Goal: Task Accomplishment & Management: Complete application form

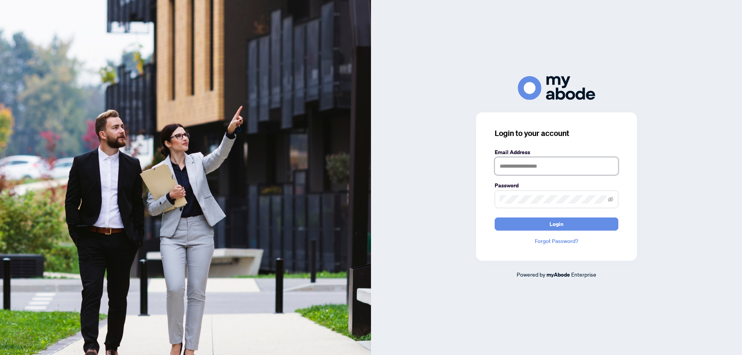
click at [577, 168] on input "text" at bounding box center [556, 166] width 124 height 18
type input "**********"
click at [550, 227] on span "Login" at bounding box center [556, 224] width 14 height 12
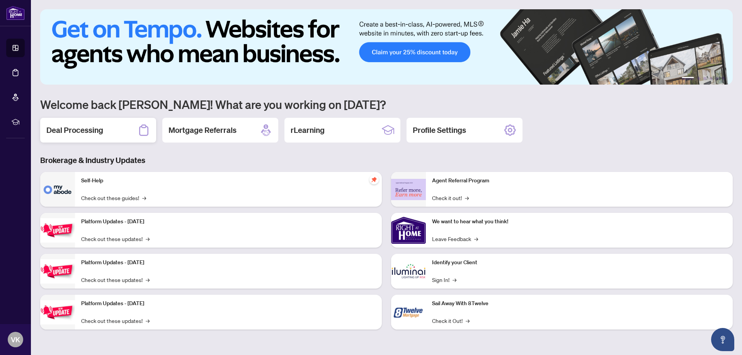
click at [105, 128] on div "Deal Processing" at bounding box center [98, 130] width 116 height 25
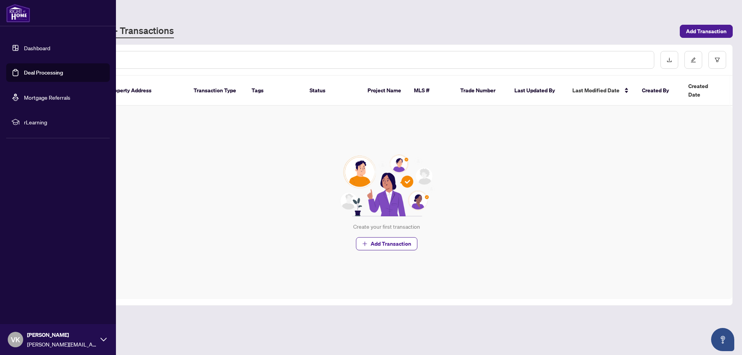
click at [24, 46] on link "Dashboard" at bounding box center [37, 47] width 26 height 7
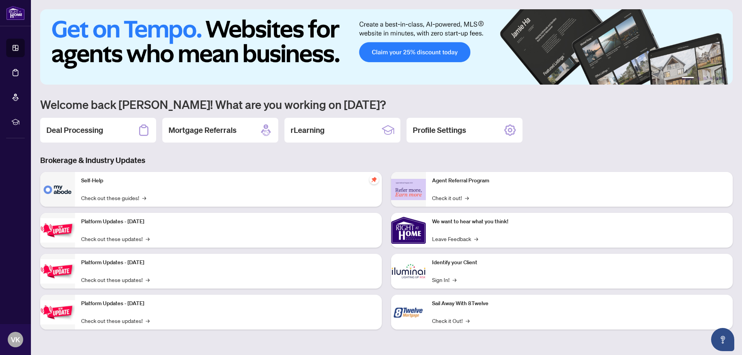
click at [345, 181] on p "Self-Help" at bounding box center [228, 181] width 294 height 8
click at [131, 195] on link "Check out these guides! →" at bounding box center [113, 198] width 65 height 8
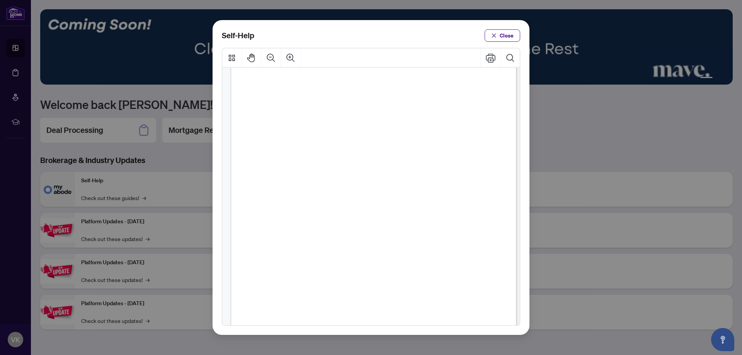
scroll to position [116, 0]
click at [392, 273] on span "PDF" at bounding box center [391, 273] width 10 height 8
click at [386, 273] on span "PDF" at bounding box center [391, 273] width 10 height 8
click at [350, 269] on span "How to Submit a Listing Transaction (" at bounding box center [328, 273] width 93 height 8
click at [394, 277] on span "PDF" at bounding box center [391, 273] width 10 height 8
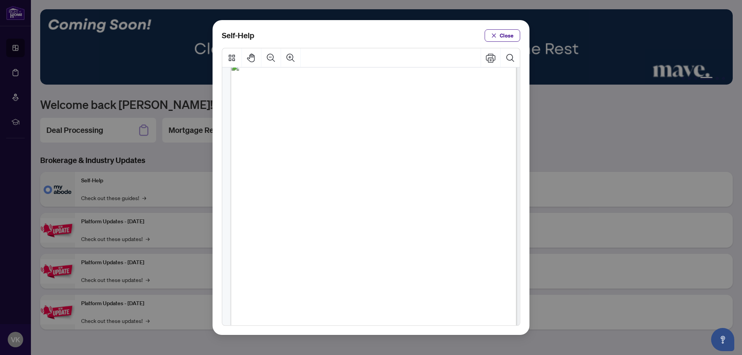
scroll to position [294, 0]
click at [389, 87] on span "PDF" at bounding box center [391, 88] width 10 height 8
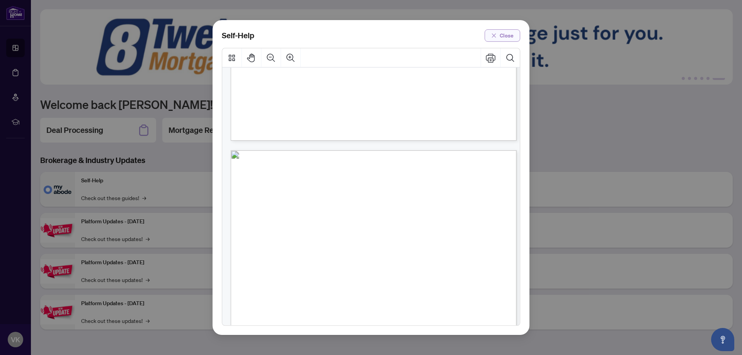
click at [496, 37] on icon "close" at bounding box center [493, 35] width 5 height 5
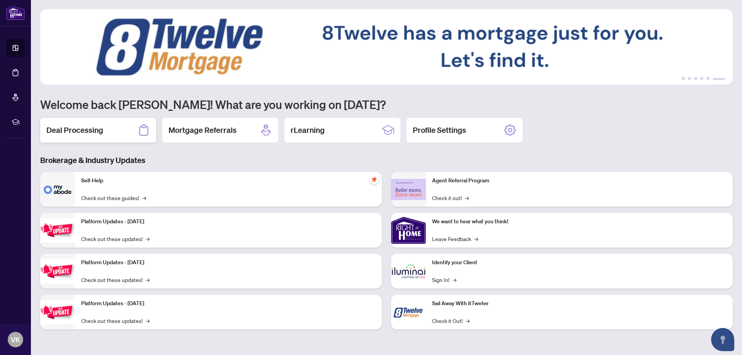
click at [104, 127] on div "Deal Processing" at bounding box center [98, 130] width 116 height 25
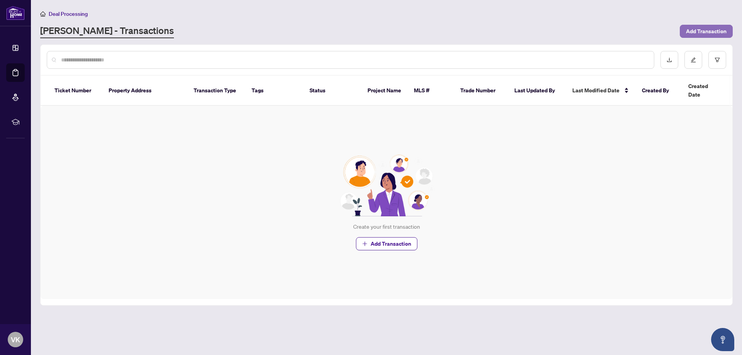
click at [707, 28] on span "Add Transaction" at bounding box center [706, 31] width 41 height 12
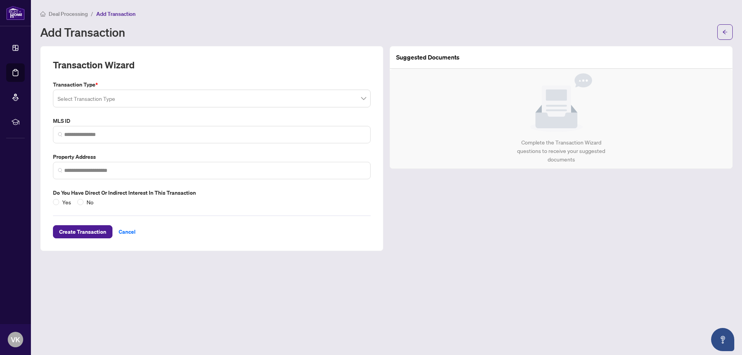
click at [345, 93] on input "search" at bounding box center [208, 99] width 301 height 17
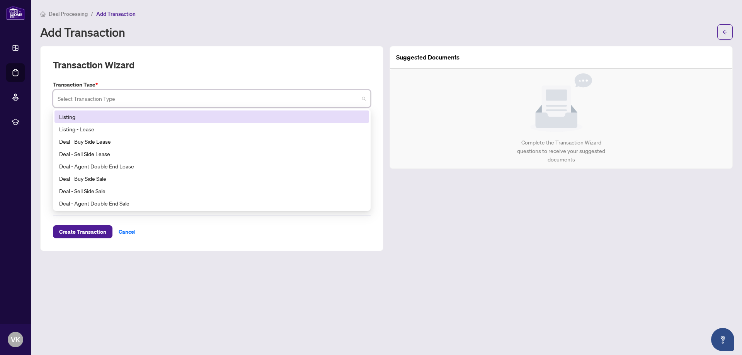
click at [71, 114] on div "Listing" at bounding box center [211, 116] width 305 height 8
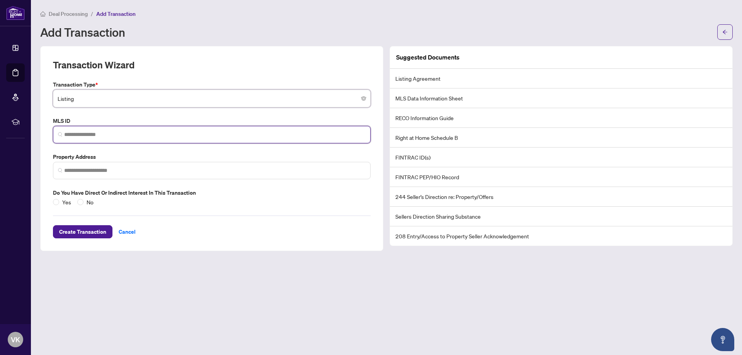
click at [93, 131] on input "search" at bounding box center [214, 135] width 301 height 8
paste input "*********"
type input "*********"
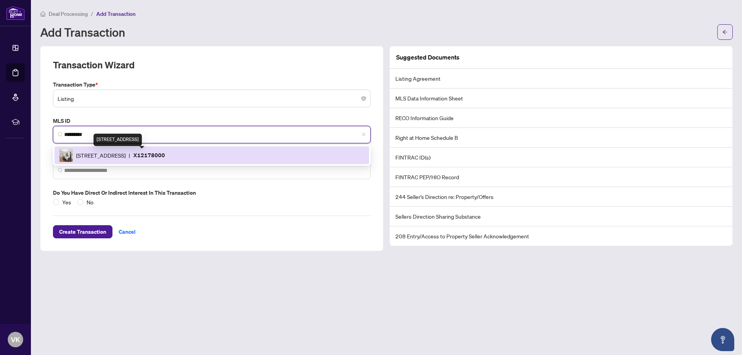
click at [126, 157] on span "186 Dundas St, Quinte West, Ontario K8V 3R2, Canada" at bounding box center [100, 155] width 49 height 8
type input "**********"
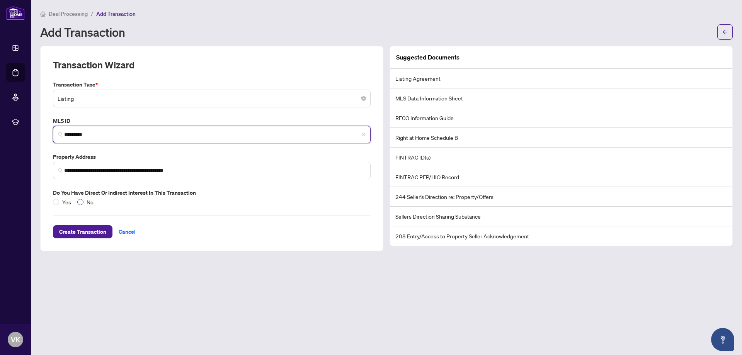
type input "*********"
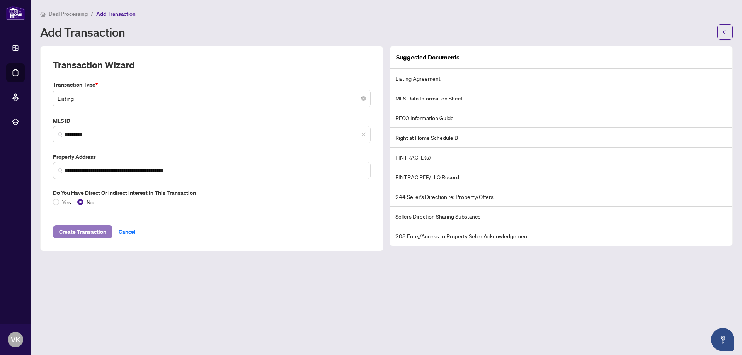
click at [80, 231] on span "Create Transaction" at bounding box center [82, 232] width 47 height 12
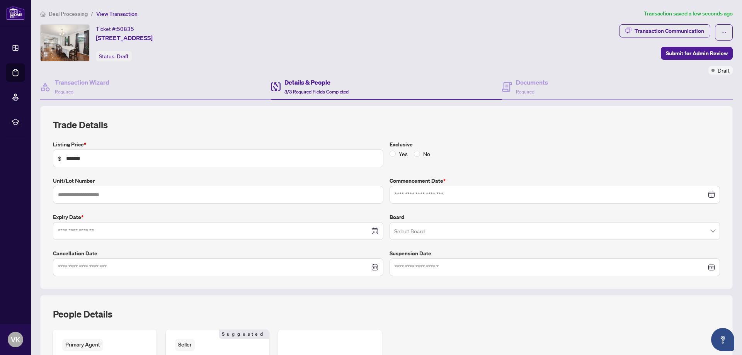
type input "**********"
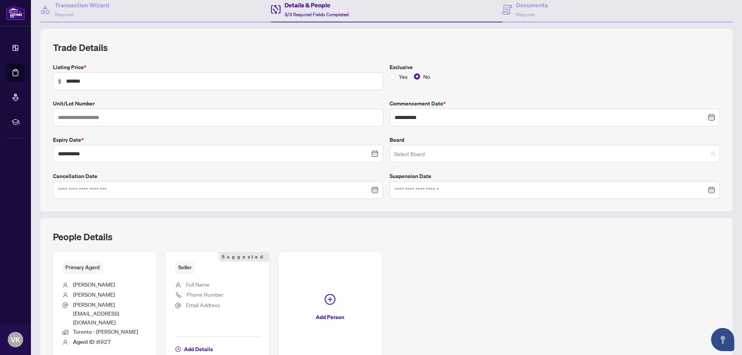
click at [486, 151] on input "search" at bounding box center [551, 154] width 314 height 17
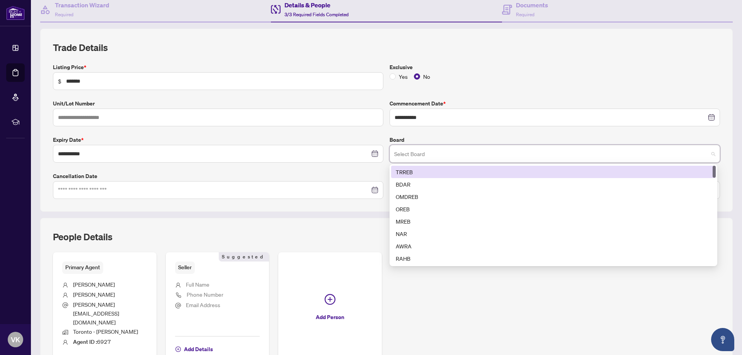
click at [439, 168] on div "TRREB" at bounding box center [553, 172] width 315 height 8
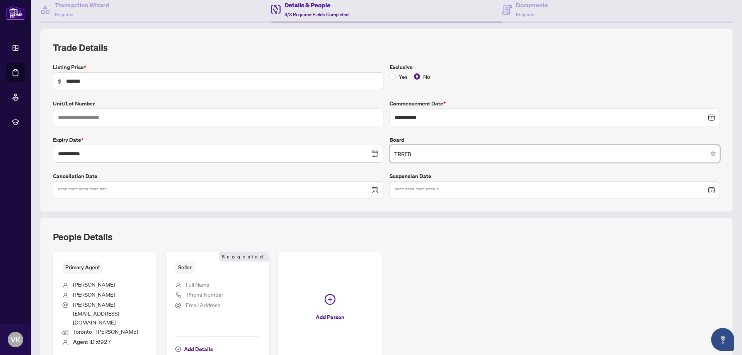
click at [528, 223] on div "People Details Primary Agent Vivian Kim vivian@jvrealestate.co Toronto - Don Mi…" at bounding box center [386, 298] width 692 height 160
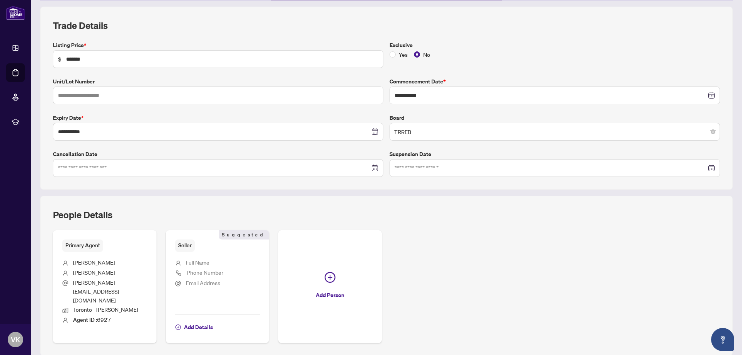
scroll to position [111, 0]
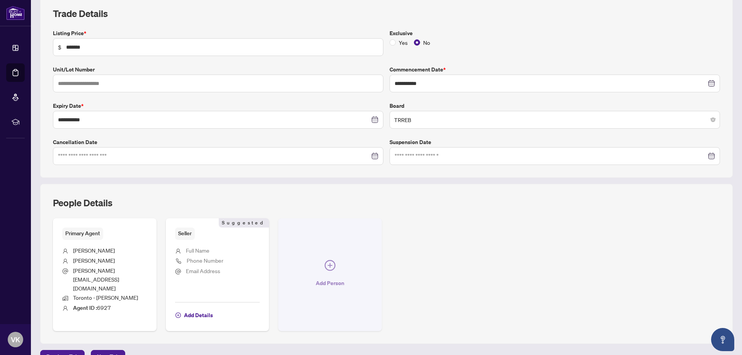
click at [328, 263] on icon "plus-circle" at bounding box center [330, 265] width 5 height 5
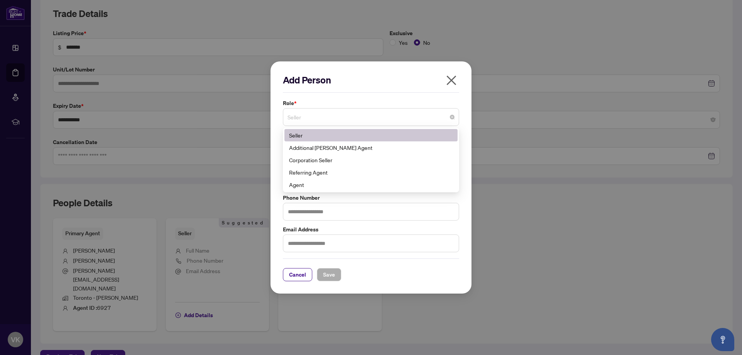
click at [353, 121] on span "Seller" at bounding box center [370, 117] width 167 height 15
click at [340, 146] on div "Additional RAHR Agent" at bounding box center [371, 147] width 164 height 8
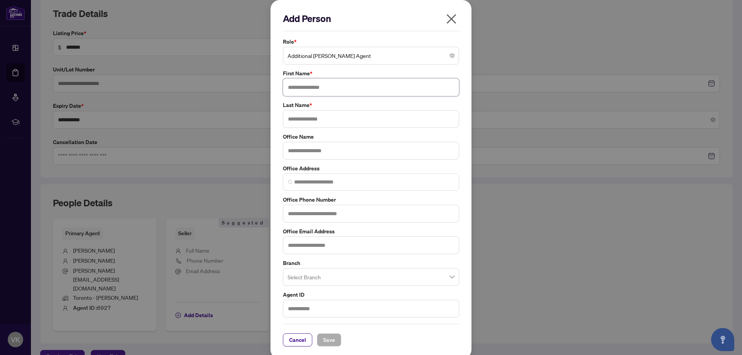
click at [406, 85] on input "text" at bounding box center [371, 87] width 176 height 18
type input "********"
click at [360, 115] on input "text" at bounding box center [371, 119] width 176 height 18
type input "*"
type input "****"
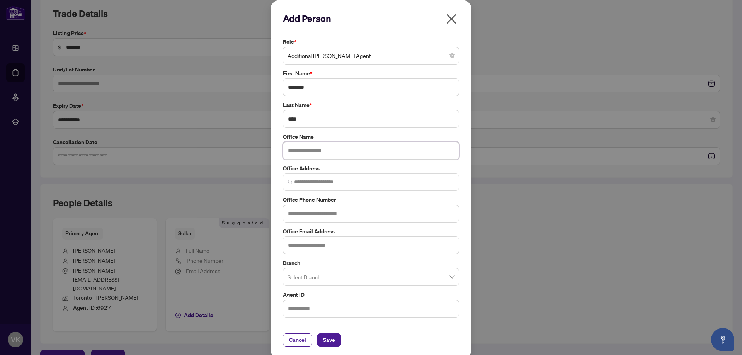
click at [339, 146] on input "text" at bounding box center [371, 151] width 176 height 18
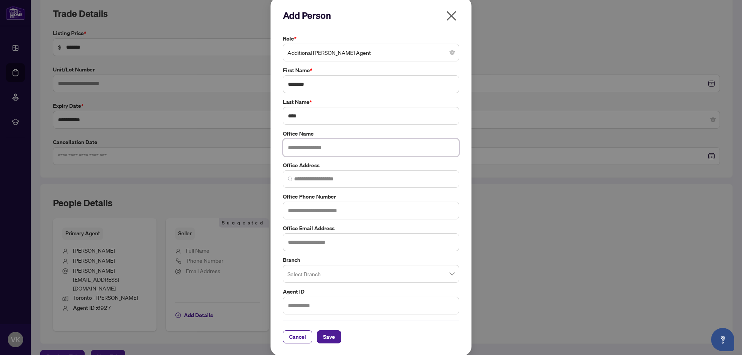
scroll to position [4, 0]
click at [384, 306] on input "text" at bounding box center [371, 305] width 176 height 18
drag, startPoint x: 329, startPoint y: 336, endPoint x: 339, endPoint y: 336, distance: 10.0
click at [329, 336] on span "Save" at bounding box center [329, 336] width 12 height 12
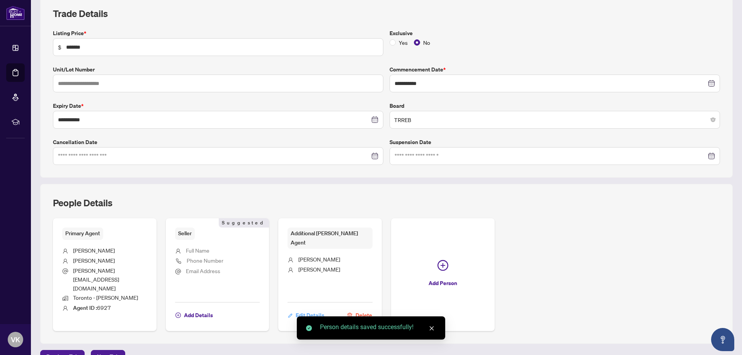
click at [307, 309] on span "Edit Details" at bounding box center [309, 315] width 29 height 12
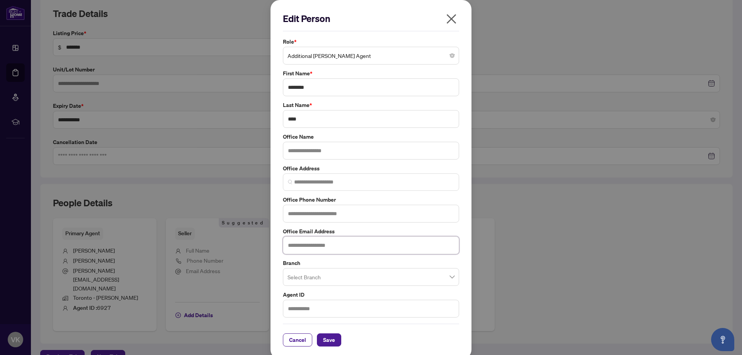
click at [332, 249] on input "text" at bounding box center [371, 245] width 176 height 18
type input "**********"
click at [450, 229] on label "Office Email Address" at bounding box center [371, 231] width 176 height 8
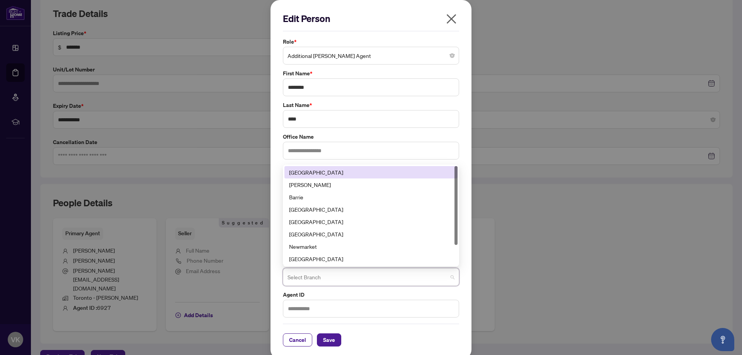
click at [436, 284] on input "search" at bounding box center [367, 278] width 160 height 17
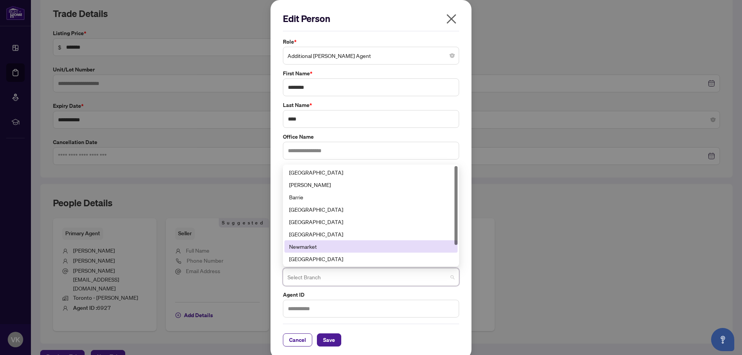
scroll to position [25, 0]
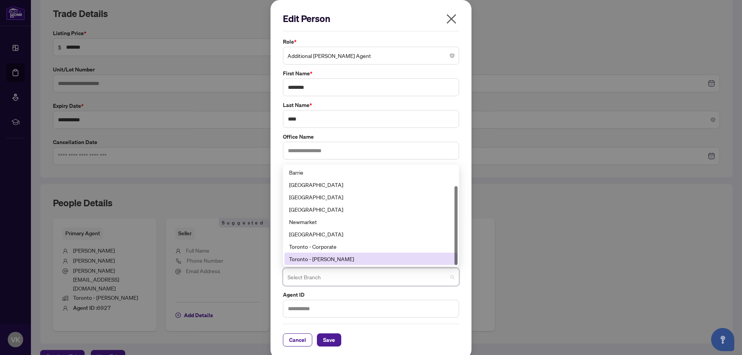
click at [406, 260] on div "Toronto - Don Mills" at bounding box center [371, 259] width 164 height 8
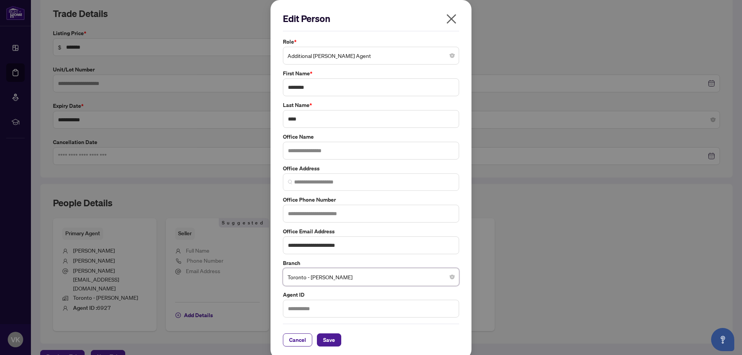
click at [463, 263] on div "**********" at bounding box center [370, 179] width 201 height 359
click at [331, 338] on span "Save" at bounding box center [329, 340] width 12 height 12
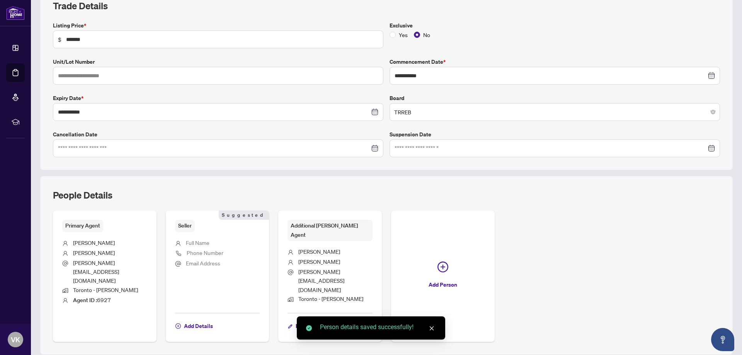
scroll to position [121, 0]
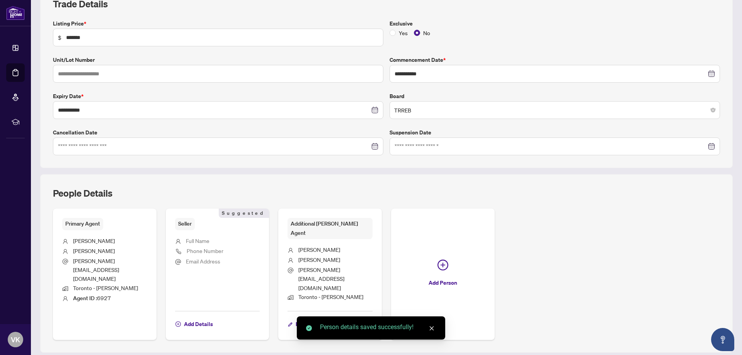
click at [570, 263] on div "Primary Agent Vivian Kim vivian@jvrealestate.co Toronto - Don Mills Agent ID : …" at bounding box center [386, 274] width 667 height 131
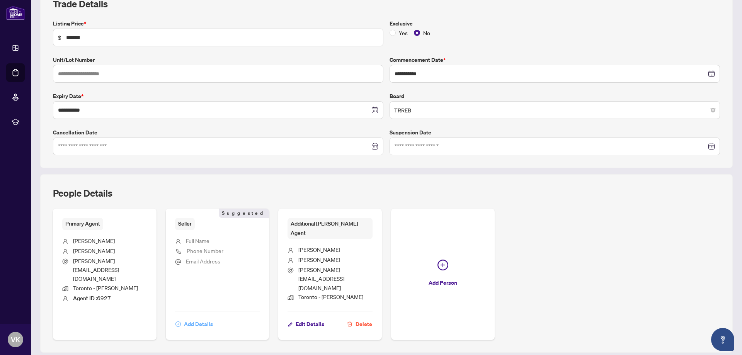
click at [186, 318] on span "Add Details" at bounding box center [198, 324] width 29 height 12
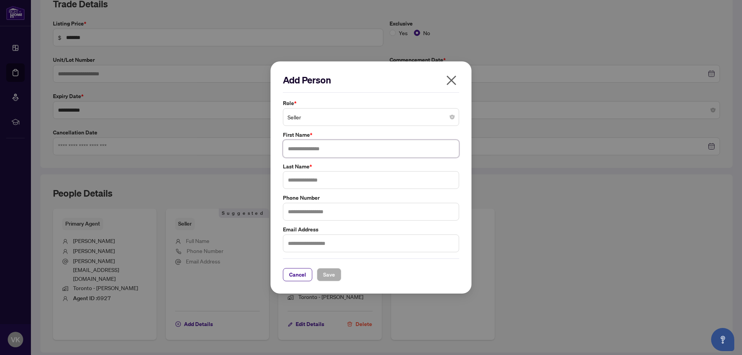
click at [347, 149] on input "text" at bounding box center [371, 149] width 176 height 18
type input "*"
click at [302, 148] on input "*********" at bounding box center [371, 149] width 176 height 18
click at [304, 148] on input "*********" at bounding box center [371, 149] width 176 height 18
type input "*********"
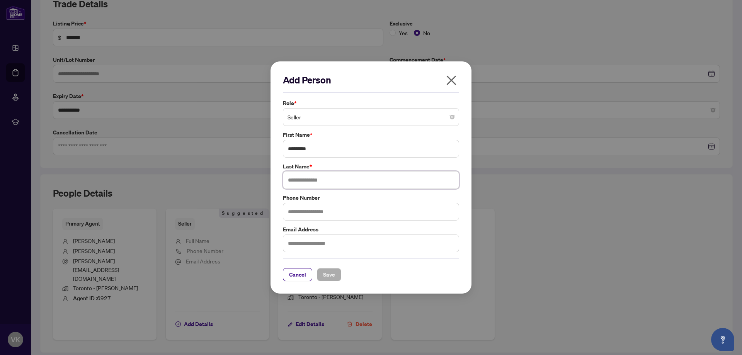
click at [307, 178] on input "text" at bounding box center [371, 180] width 176 height 18
type input "***"
click at [327, 215] on input "text" at bounding box center [371, 212] width 176 height 18
click at [330, 245] on input "text" at bounding box center [371, 243] width 176 height 18
type input "**********"
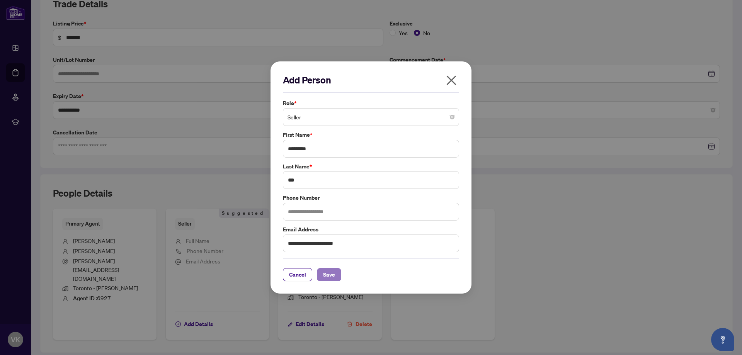
click at [329, 276] on span "Save" at bounding box center [329, 274] width 12 height 12
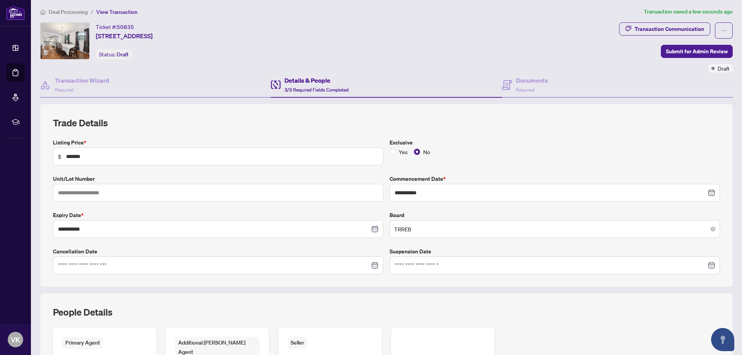
scroll to position [0, 0]
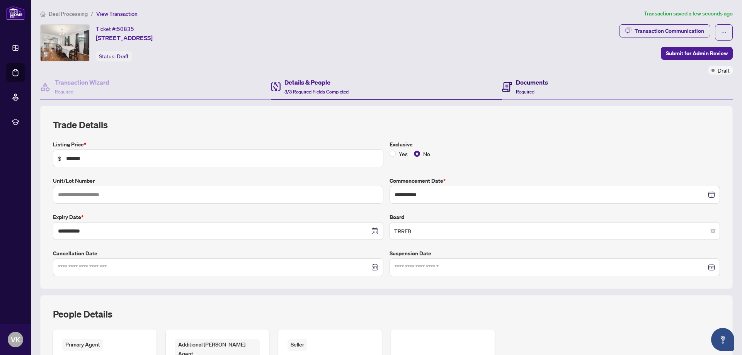
click at [516, 89] on span "Required" at bounding box center [525, 92] width 19 height 6
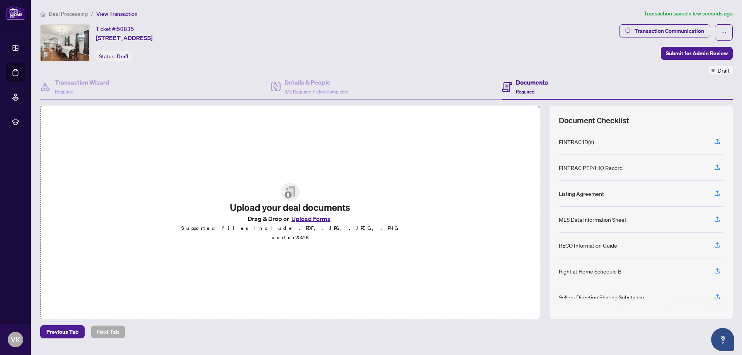
click at [323, 222] on button "Upload Forms" at bounding box center [311, 219] width 44 height 10
click at [318, 220] on button "Upload Forms" at bounding box center [311, 219] width 44 height 10
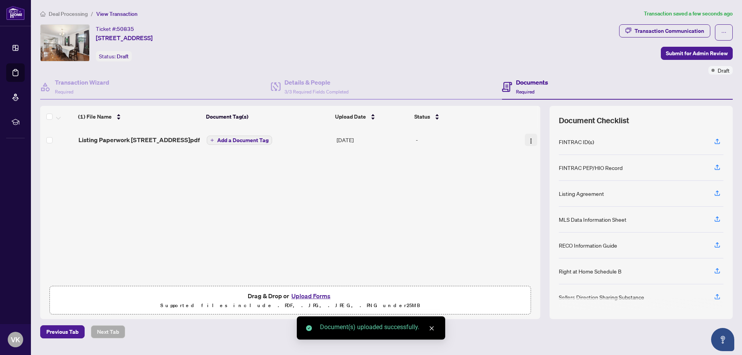
click at [529, 142] on img "button" at bounding box center [531, 141] width 6 height 6
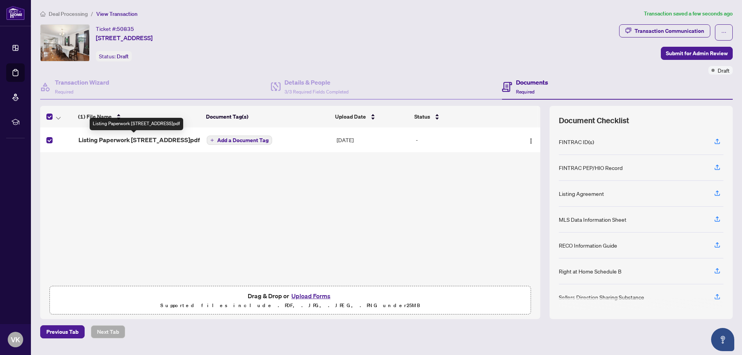
click at [114, 137] on span "Listing Paperwork 186 Dundas St W.pdf" at bounding box center [138, 139] width 121 height 9
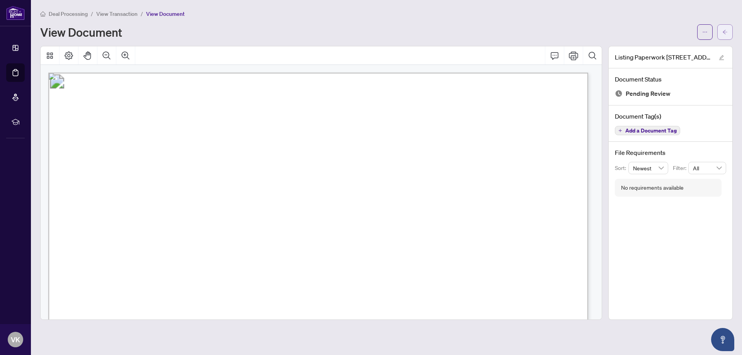
click at [727, 28] on span "button" at bounding box center [724, 32] width 5 height 12
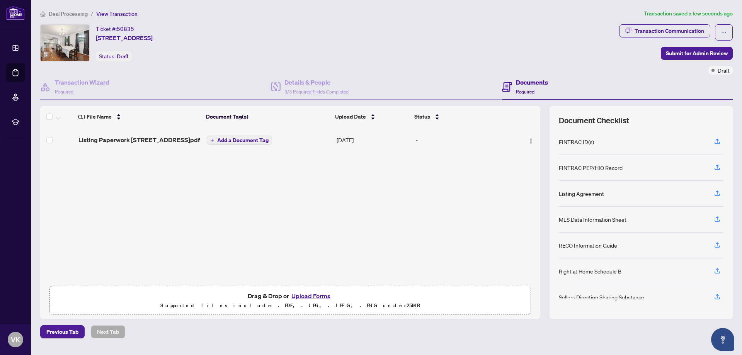
click at [579, 193] on div "Listing Agreement" at bounding box center [581, 193] width 45 height 8
click at [715, 193] on icon "button" at bounding box center [716, 193] width 7 height 7
click at [53, 143] on td at bounding box center [57, 139] width 35 height 25
click at [49, 143] on label at bounding box center [49, 140] width 6 height 8
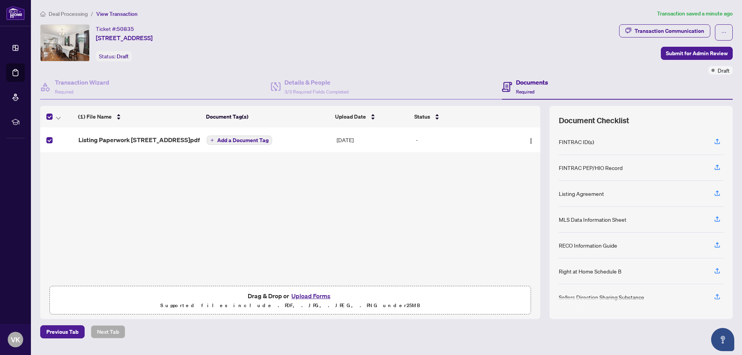
click at [244, 140] on span "Add a Document Tag" at bounding box center [242, 140] width 51 height 5
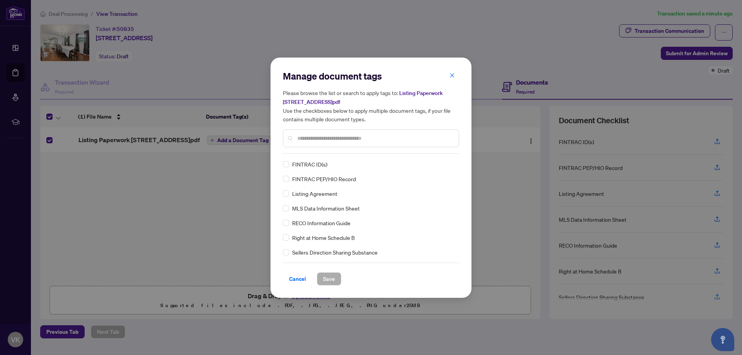
click at [326, 153] on div "Manage document tags Please browse the list or search to apply tags to: Listing…" at bounding box center [371, 178] width 176 height 216
click at [336, 143] on div at bounding box center [371, 138] width 176 height 18
click at [340, 139] on input "text" at bounding box center [374, 138] width 155 height 8
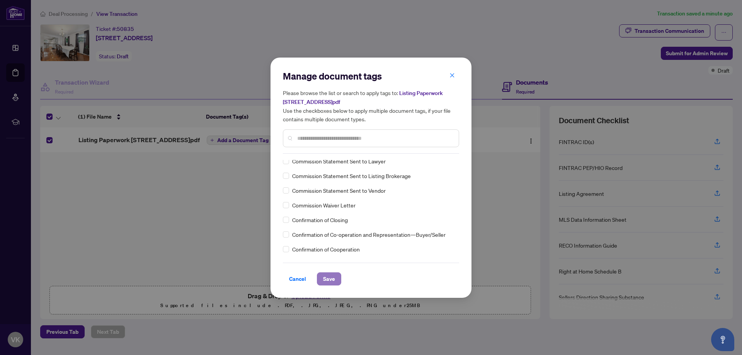
click at [330, 278] on span "Save" at bounding box center [329, 279] width 12 height 12
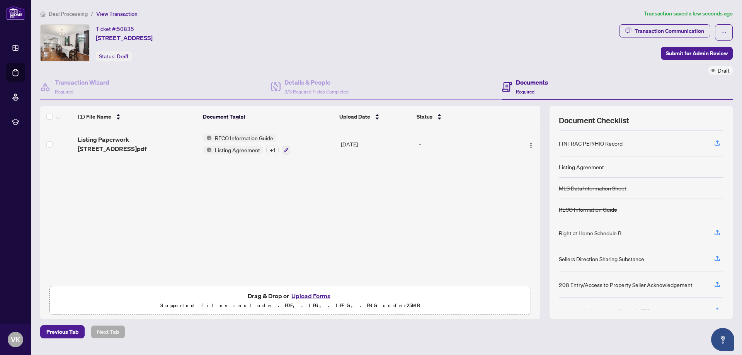
scroll to position [0, 0]
click at [718, 140] on icon "button" at bounding box center [716, 141] width 7 height 7
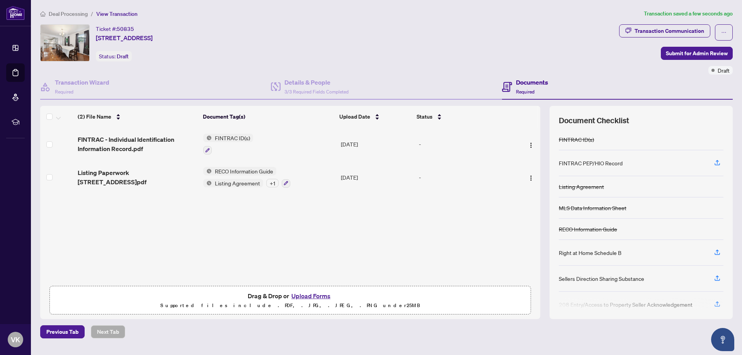
scroll to position [36, 0]
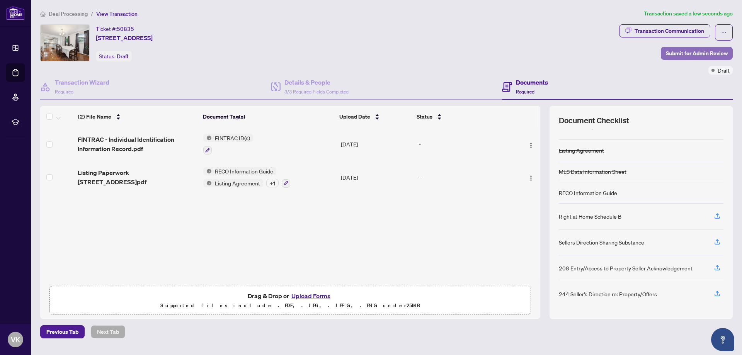
click at [686, 51] on span "Submit for Admin Review" at bounding box center [697, 53] width 62 height 12
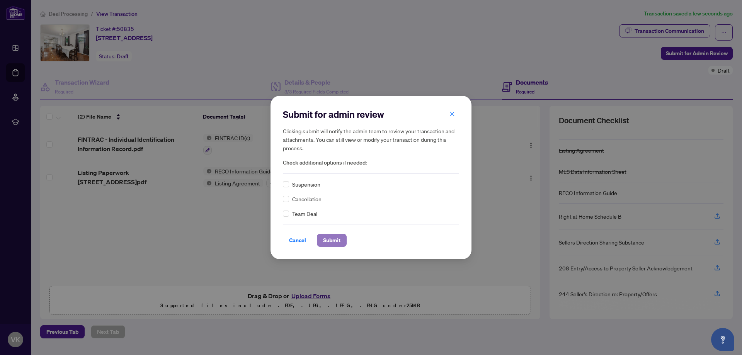
click at [334, 240] on span "Submit" at bounding box center [331, 240] width 17 height 12
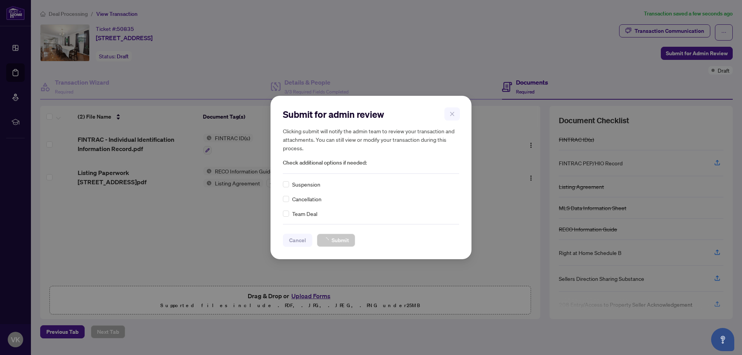
click at [293, 214] on span "Team Deal" at bounding box center [304, 213] width 25 height 8
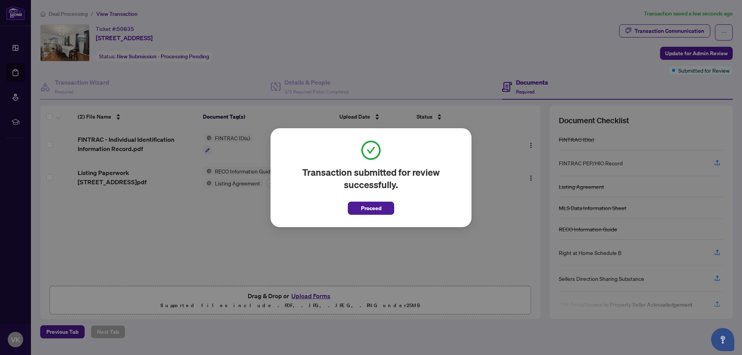
click at [387, 207] on button "Proceed" at bounding box center [371, 208] width 46 height 13
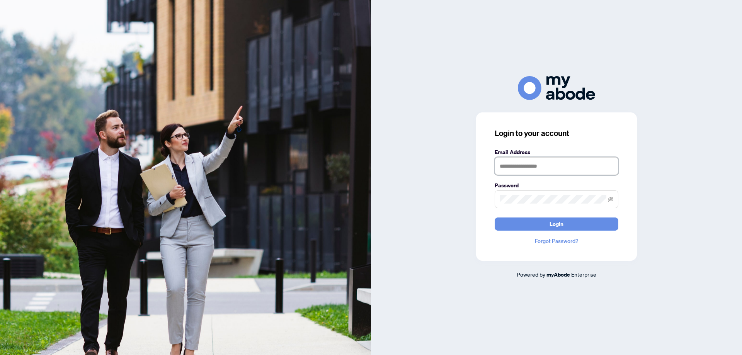
type input "**********"
click at [559, 234] on div "**********" at bounding box center [556, 186] width 161 height 148
click at [559, 228] on span "Login" at bounding box center [556, 224] width 14 height 12
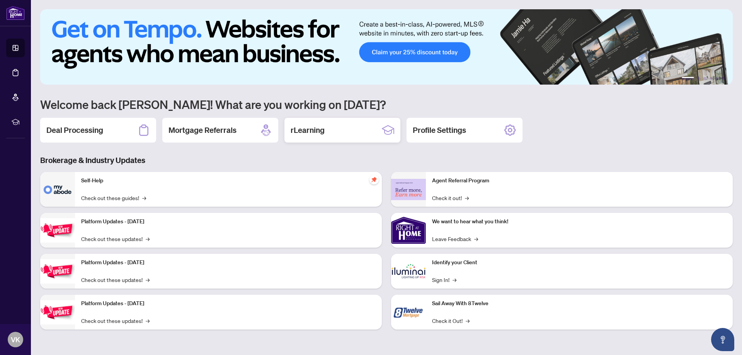
click at [305, 129] on h2 "rLearning" at bounding box center [307, 130] width 34 height 11
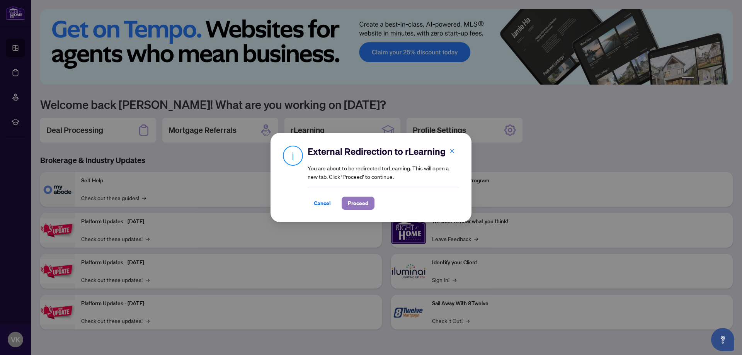
click at [361, 208] on span "Proceed" at bounding box center [358, 203] width 20 height 12
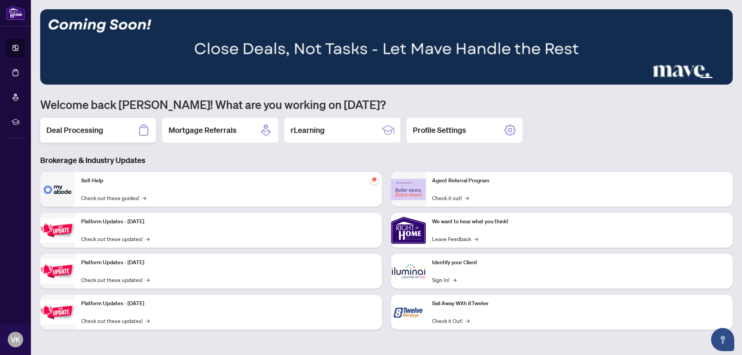
click at [88, 132] on h2 "Deal Processing" at bounding box center [74, 130] width 57 height 11
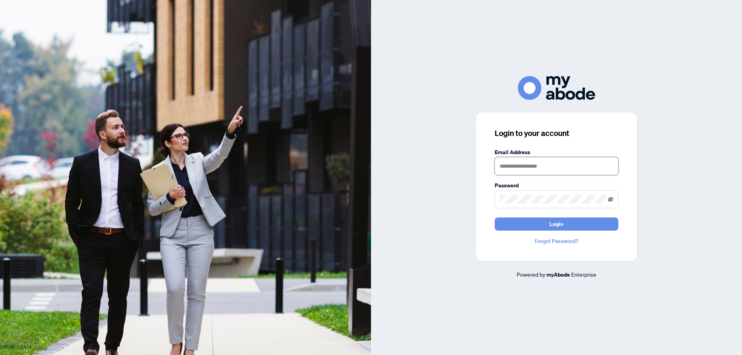
type input "**********"
click at [611, 197] on icon "eye-invisible" at bounding box center [610, 199] width 5 height 5
